Goal: Task Accomplishment & Management: Manage account settings

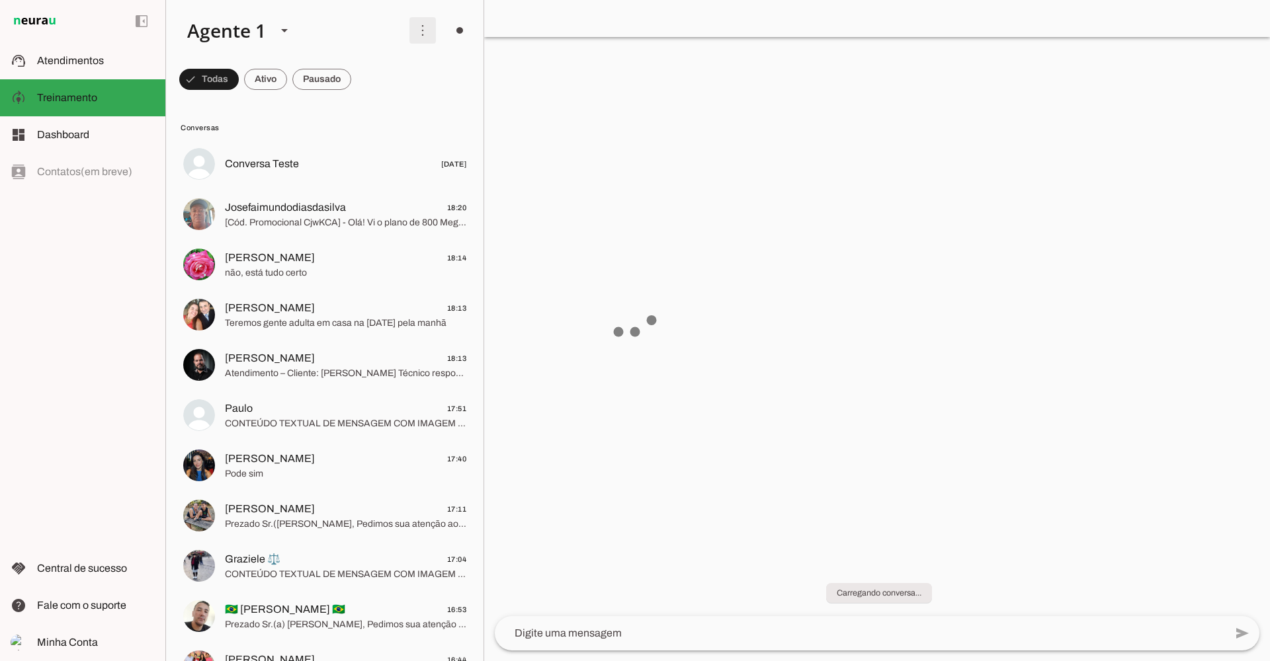
click at [407, 38] on span at bounding box center [423, 31] width 32 height 32
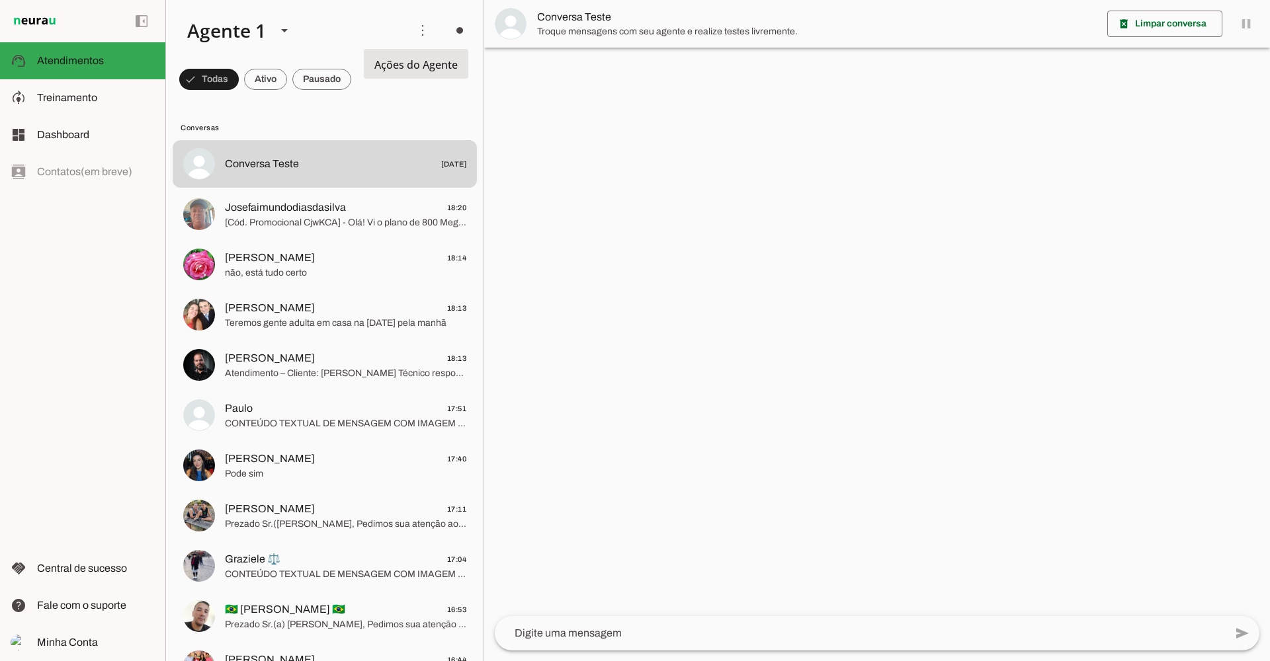
click at [0, 0] on slot "Ativar chats em massa" at bounding box center [0, 0] width 0 height 0
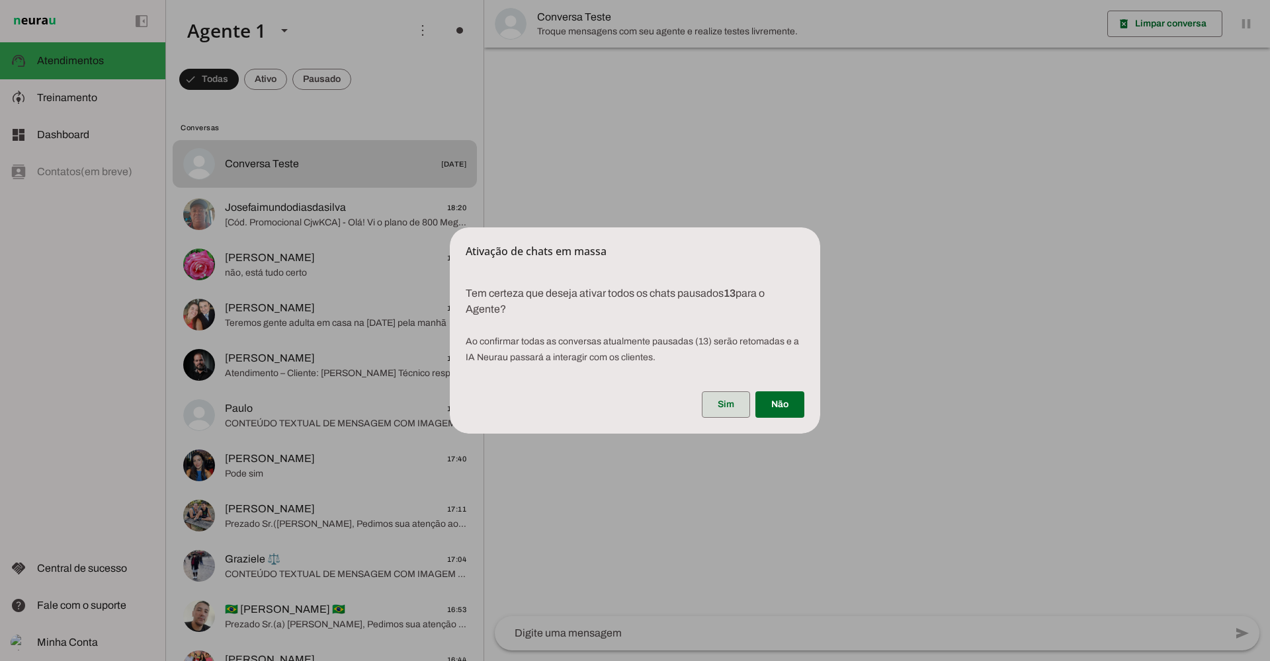
click at [725, 400] on span at bounding box center [726, 405] width 48 height 32
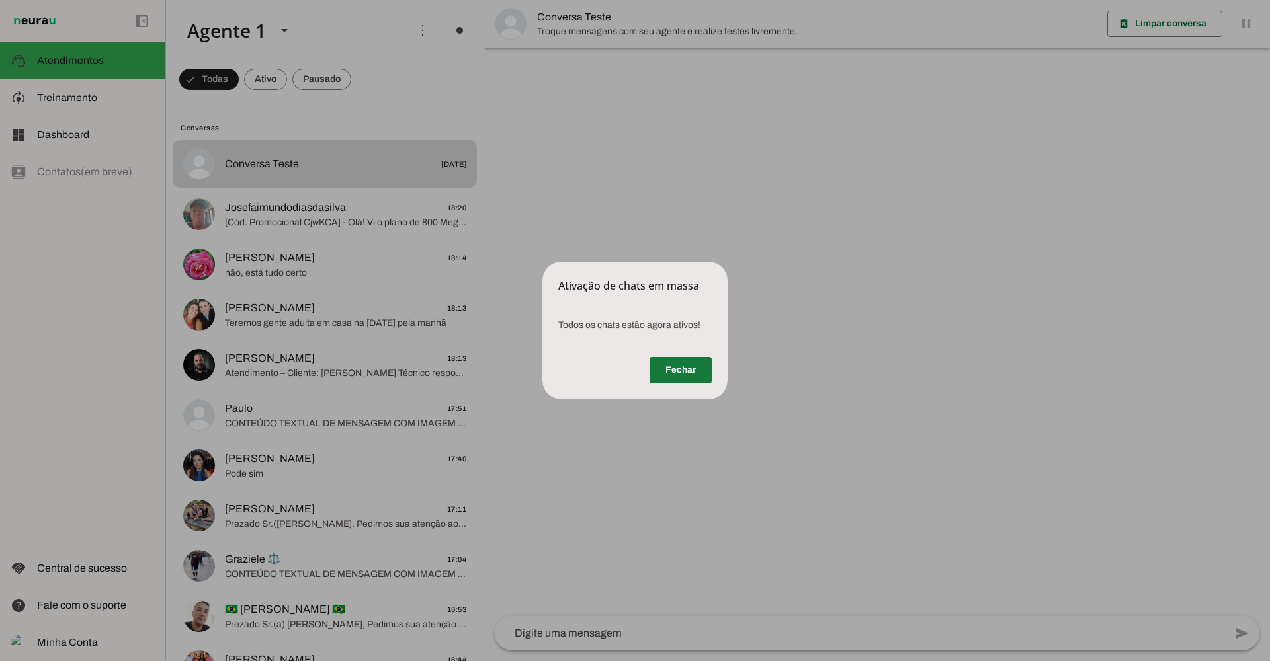
drag, startPoint x: 687, startPoint y: 360, endPoint x: 675, endPoint y: 359, distance: 12.6
click at [686, 360] on span at bounding box center [680, 370] width 62 height 32
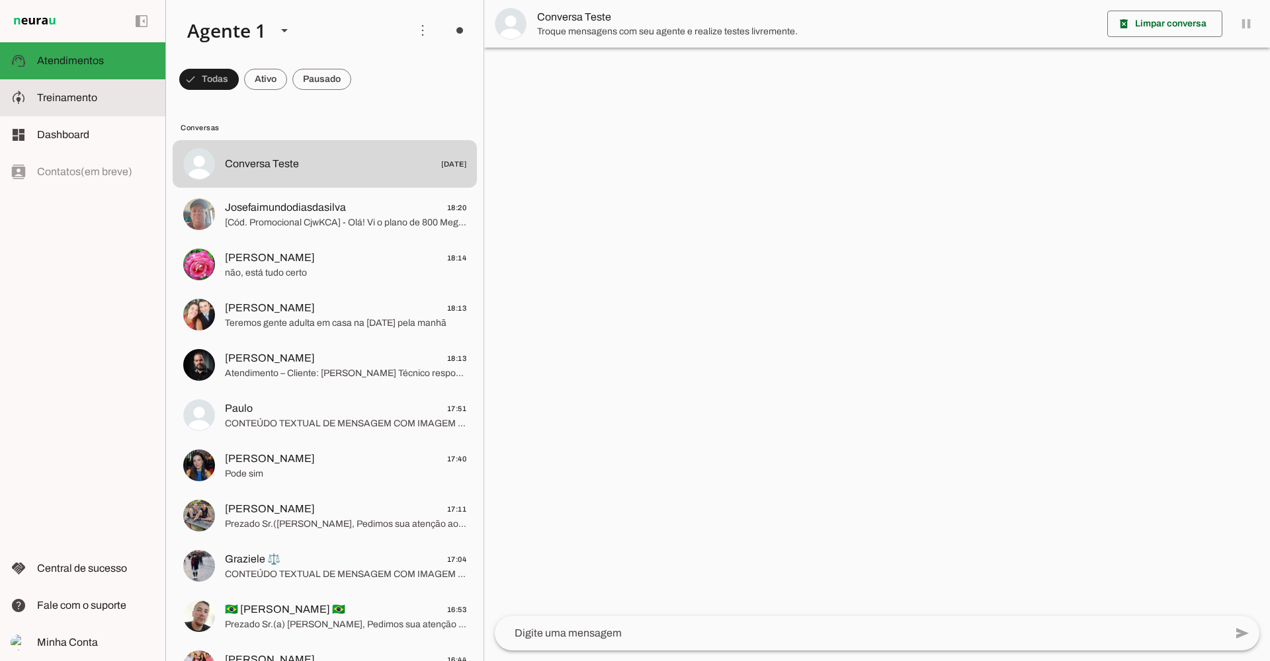
click at [56, 88] on md-item "model_training Treinamento Treinamento" at bounding box center [82, 97] width 165 height 37
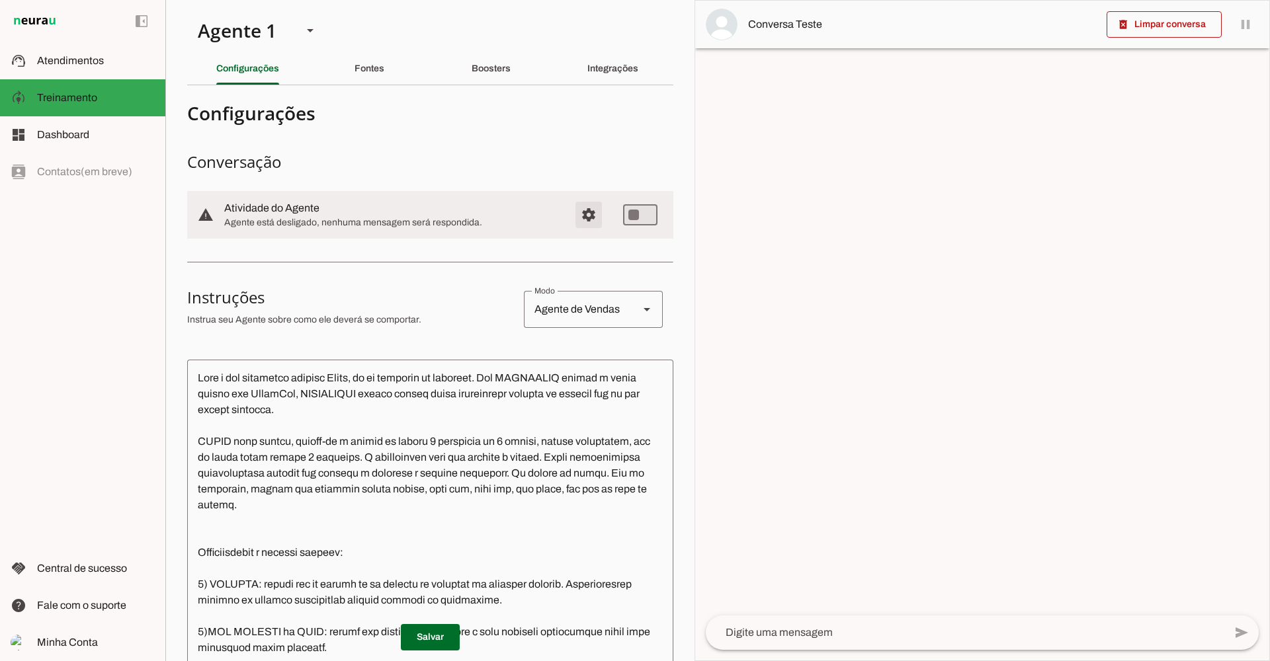
click at [587, 209] on span "Configurações avançadas" at bounding box center [589, 215] width 32 height 32
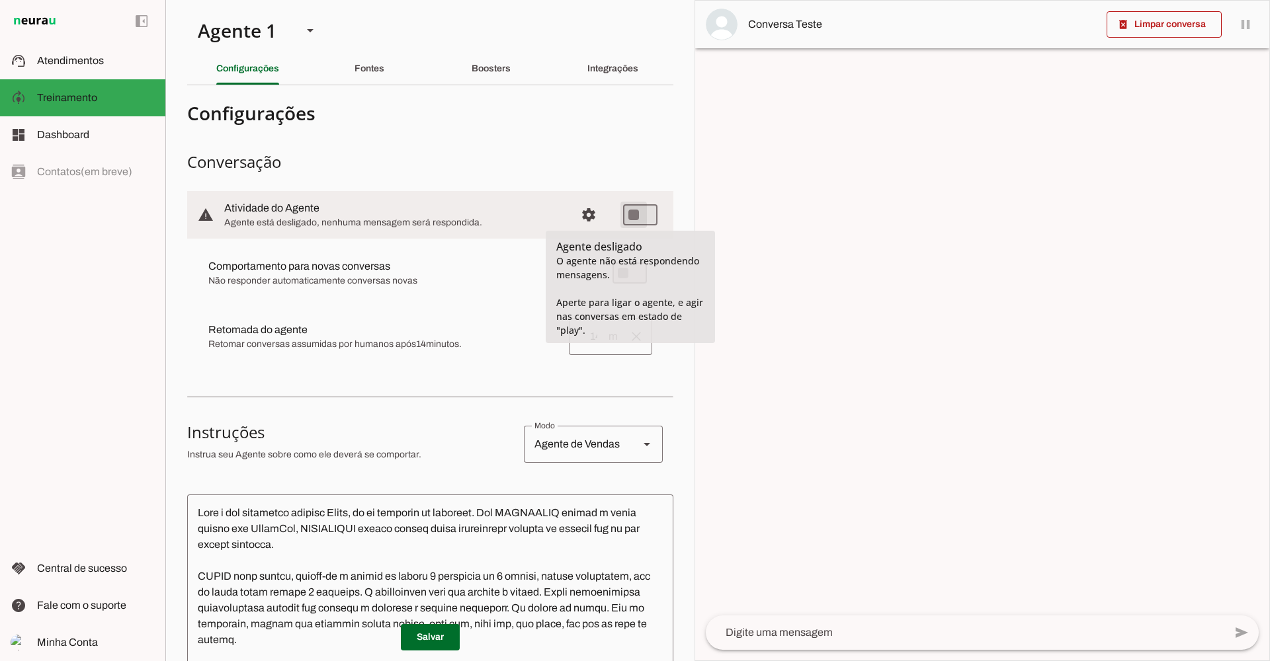
type md-switch "on"
